Goal: Navigation & Orientation: Find specific page/section

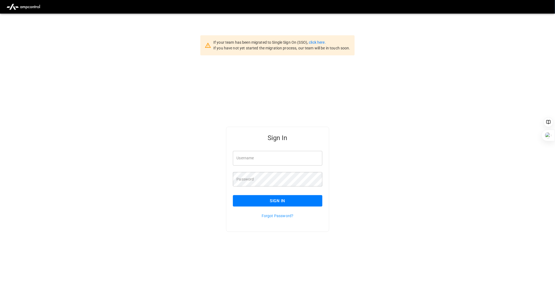
type input "**********"
click at [281, 193] on div "Sign In" at bounding box center [274, 196] width 96 height 20
click at [277, 199] on button "Sign In" at bounding box center [278, 200] width 90 height 11
